Goal: Task Accomplishment & Management: Manage account settings

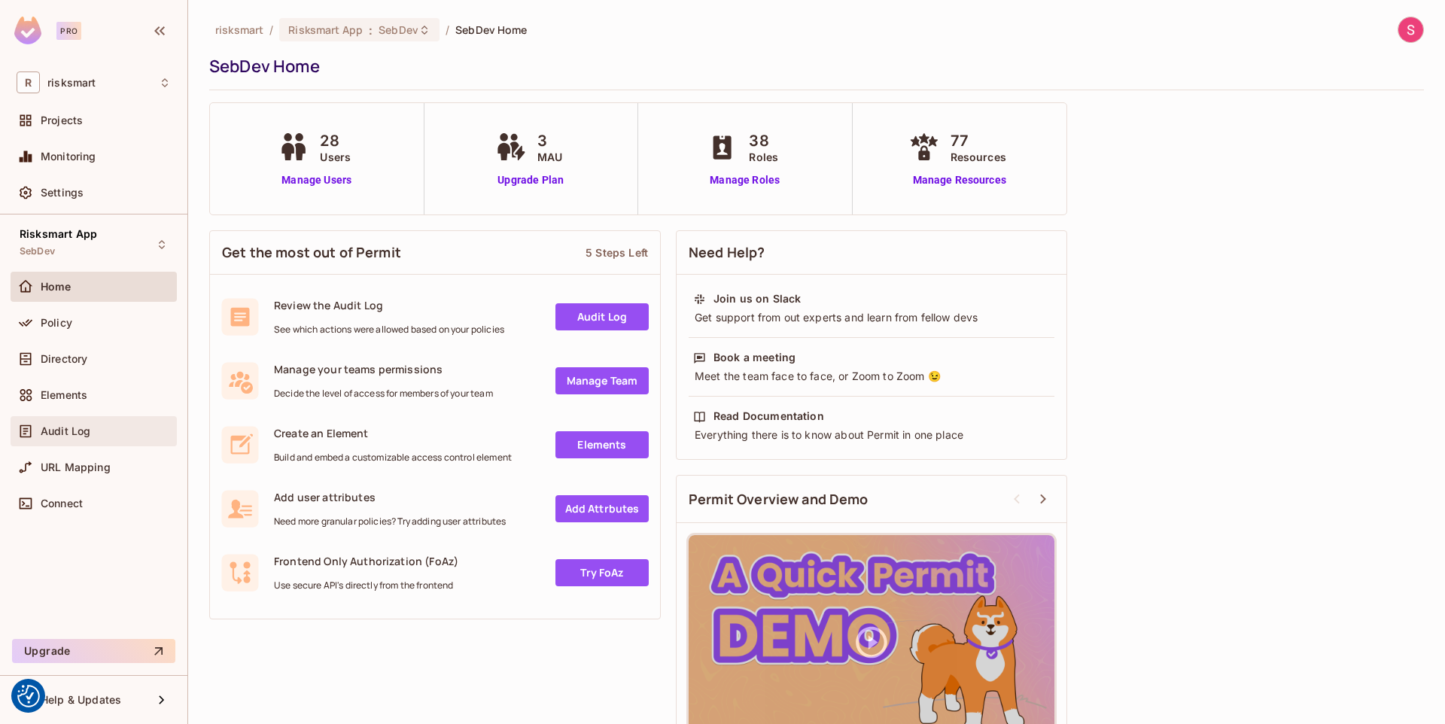
click at [114, 432] on div "Audit Log" at bounding box center [106, 431] width 130 height 12
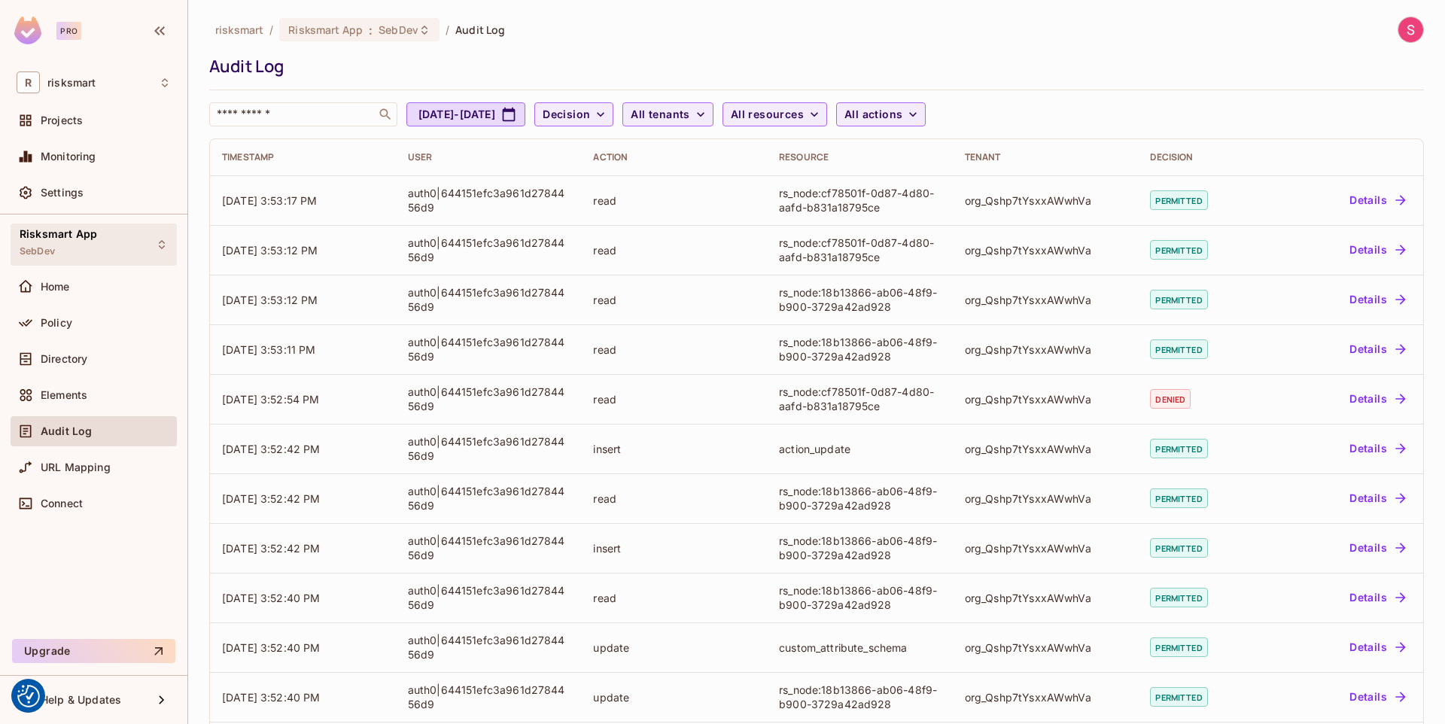
click at [82, 240] on div "Risksmart App SebDev" at bounding box center [58, 244] width 77 height 32
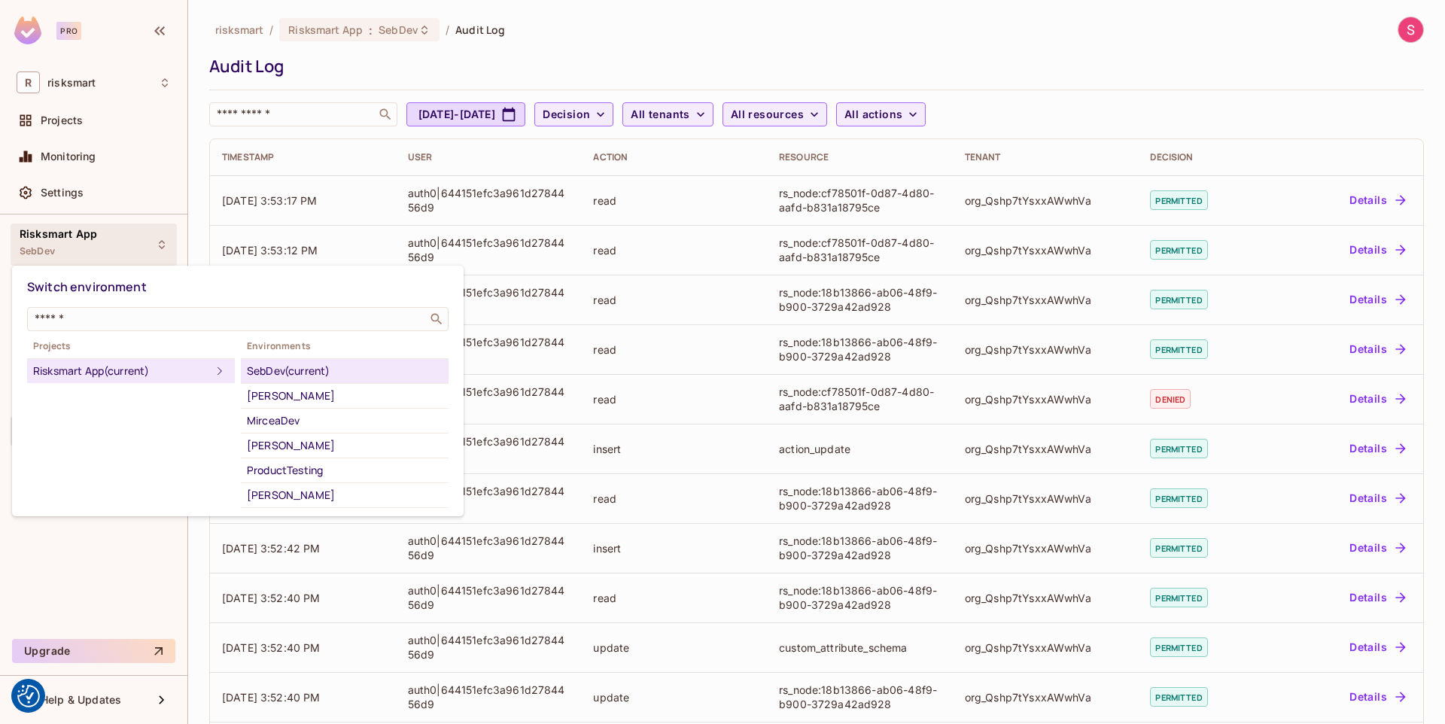
click at [82, 240] on div at bounding box center [722, 362] width 1445 height 724
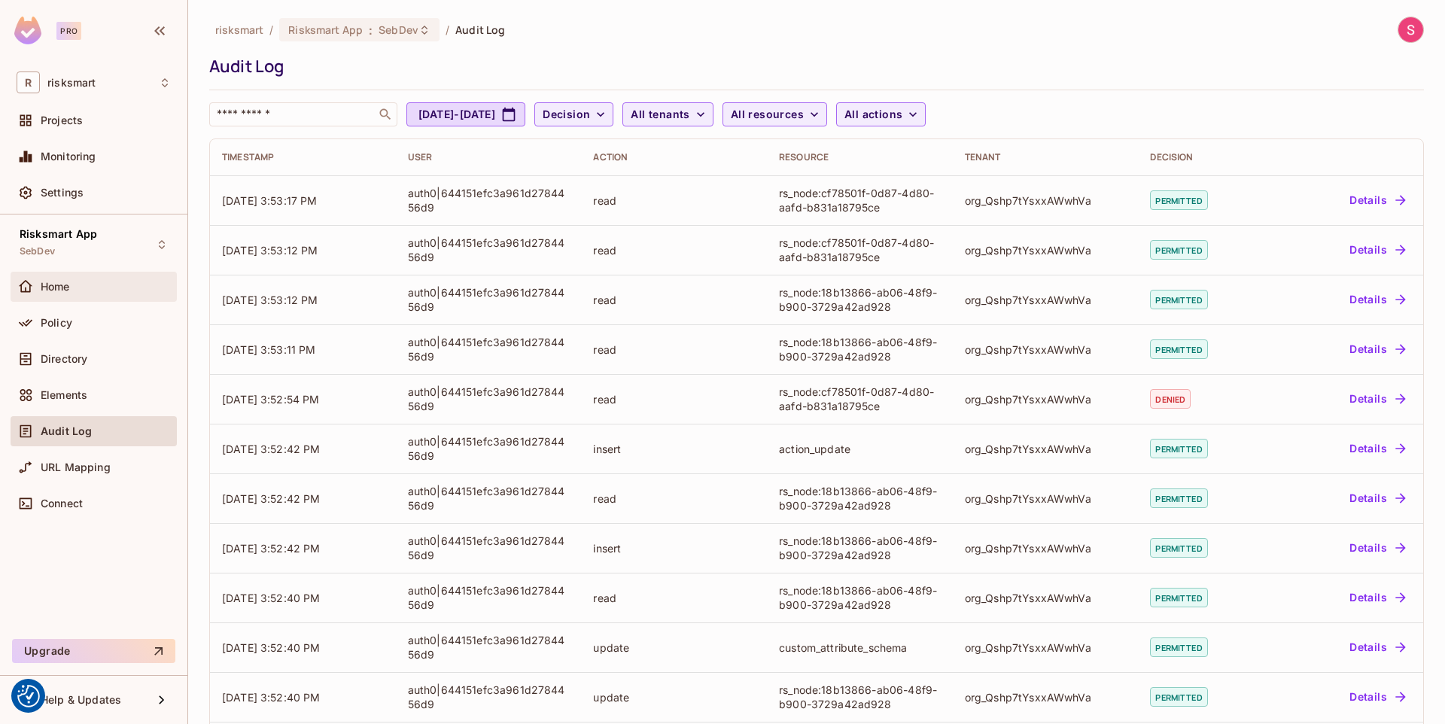
click at [66, 290] on span "Home" at bounding box center [55, 287] width 29 height 12
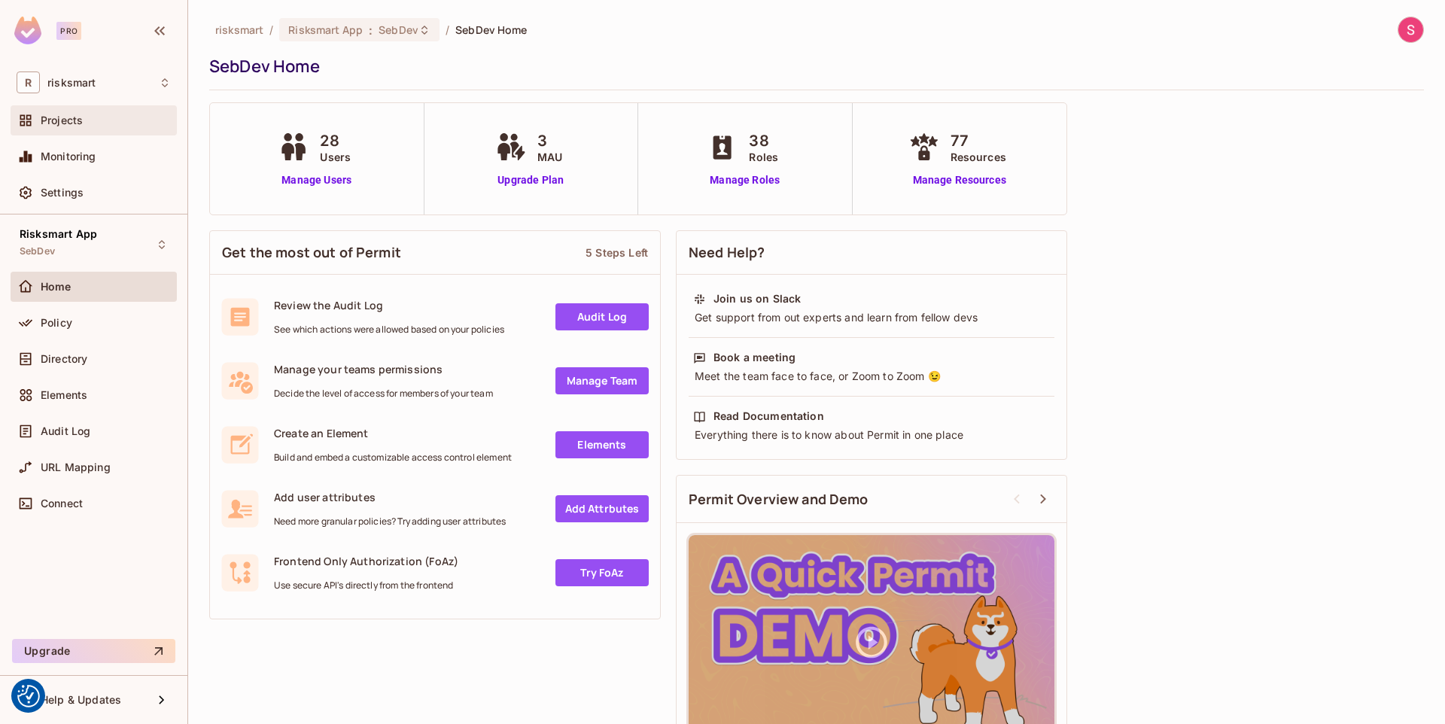
click at [61, 120] on span "Projects" at bounding box center [62, 120] width 42 height 12
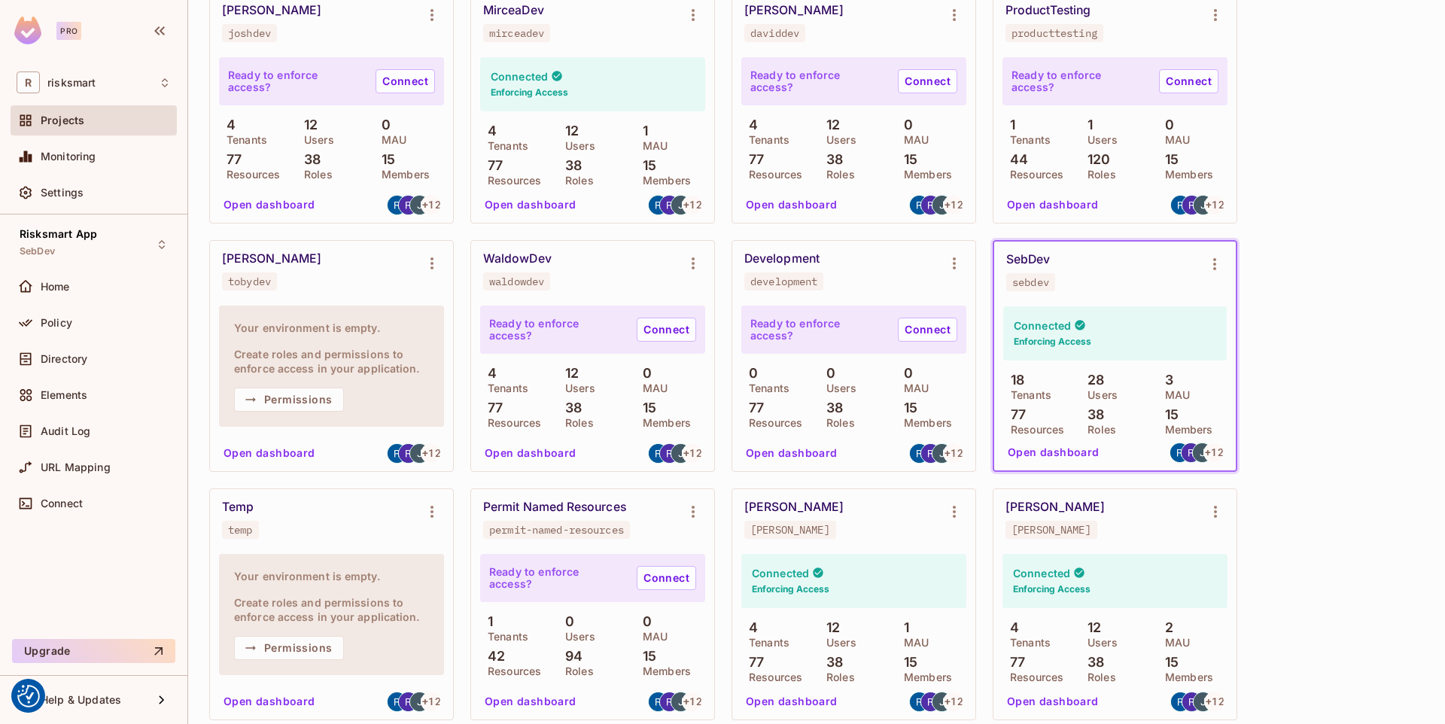
scroll to position [210, 0]
click at [1213, 266] on icon "Environment settings" at bounding box center [1214, 266] width 3 height 12
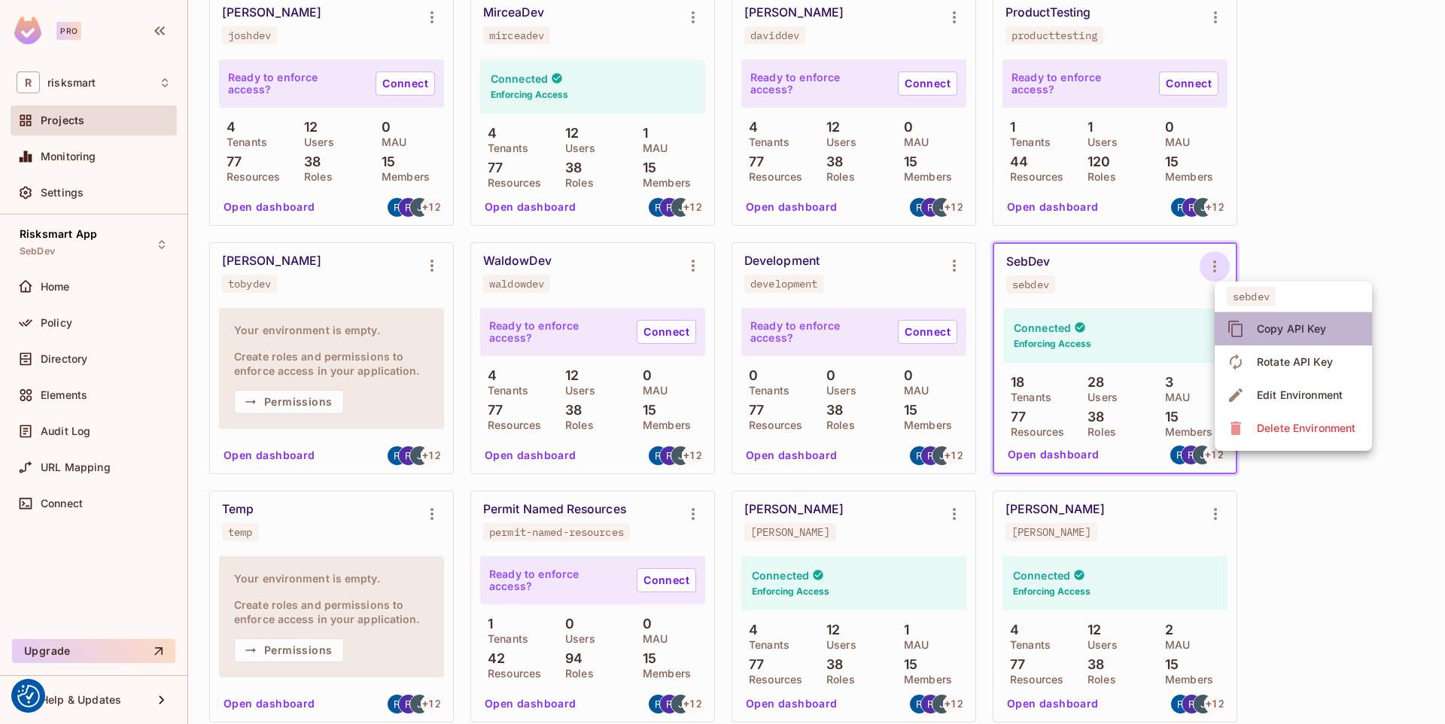
click at [1276, 324] on div "Copy API Key" at bounding box center [1291, 328] width 70 height 15
